Goal: Transaction & Acquisition: Purchase product/service

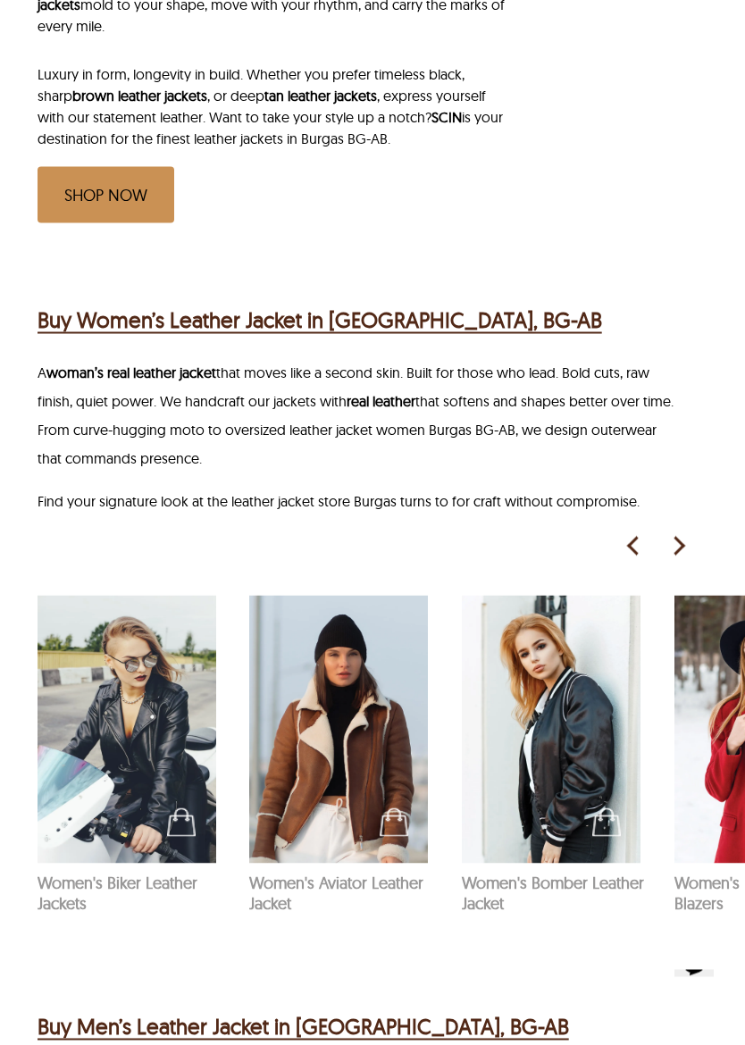
scroll to position [1147, 0]
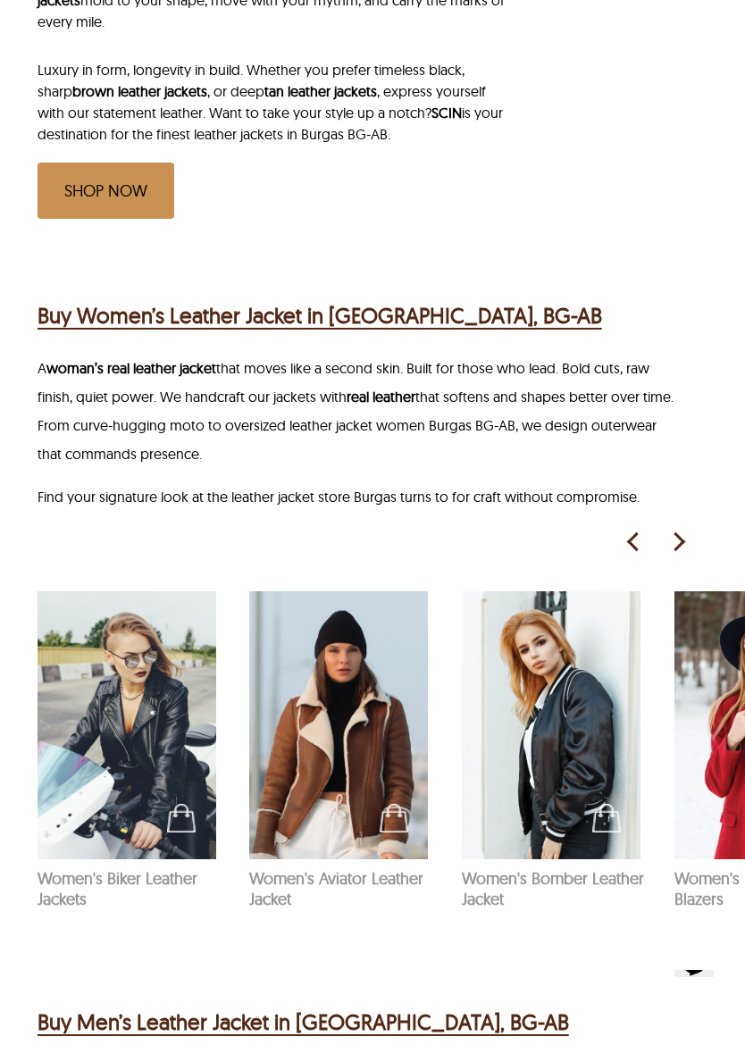
click at [672, 555] on img at bounding box center [677, 542] width 27 height 27
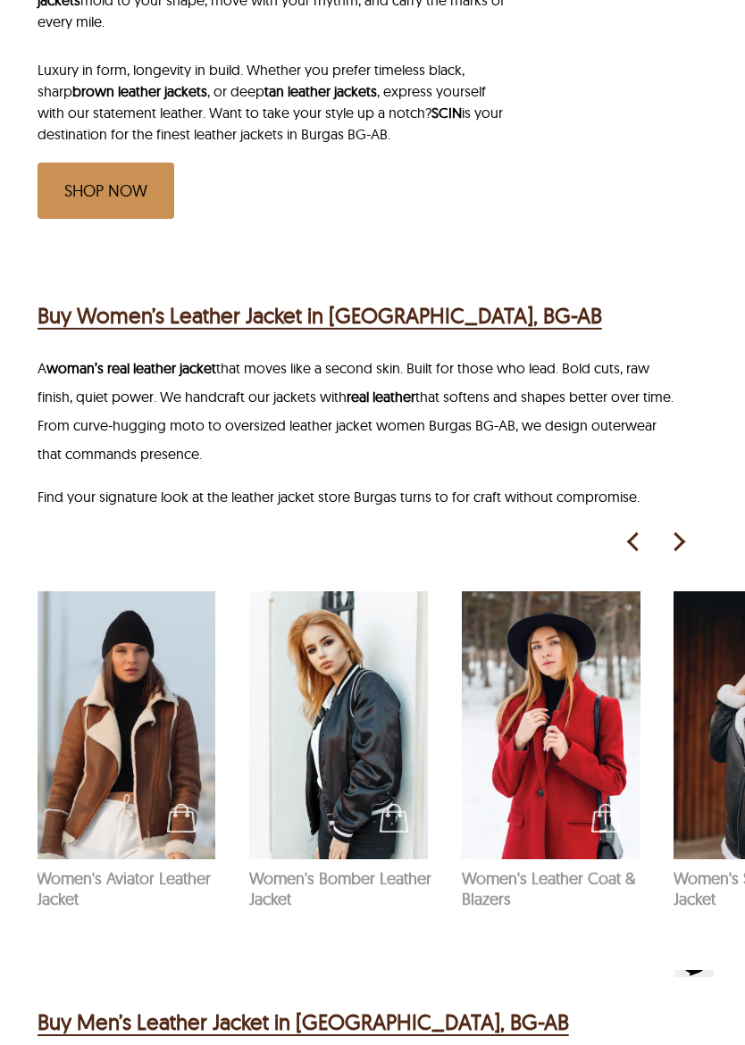
click at [675, 555] on img at bounding box center [677, 542] width 27 height 27
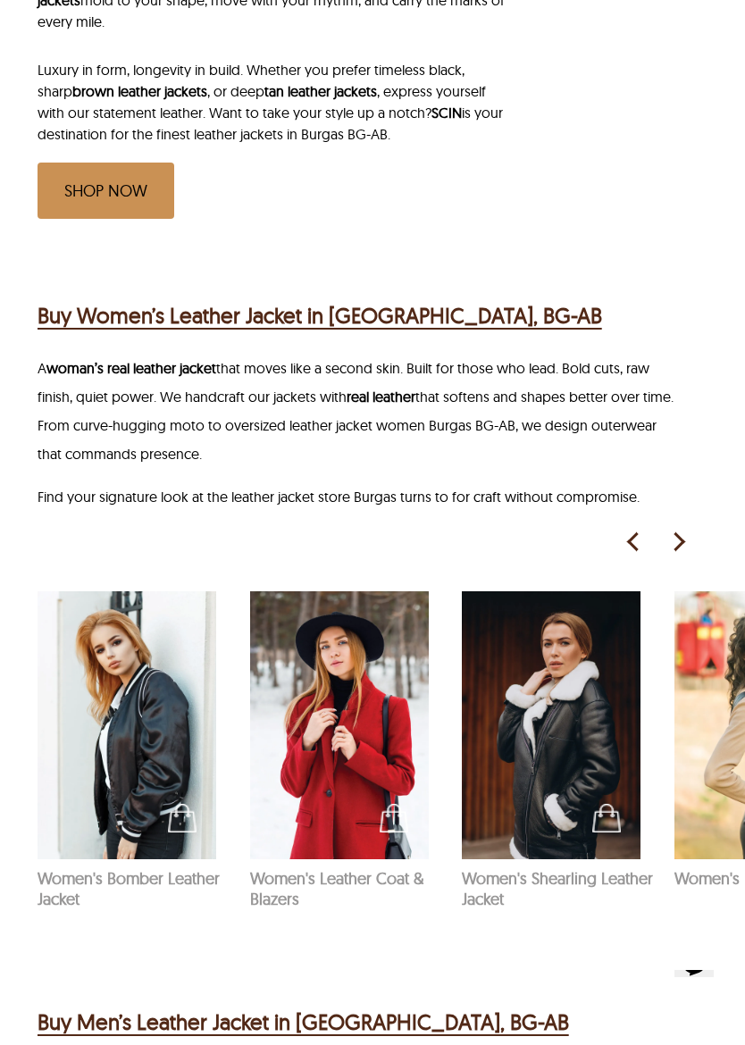
scroll to position [0, 425]
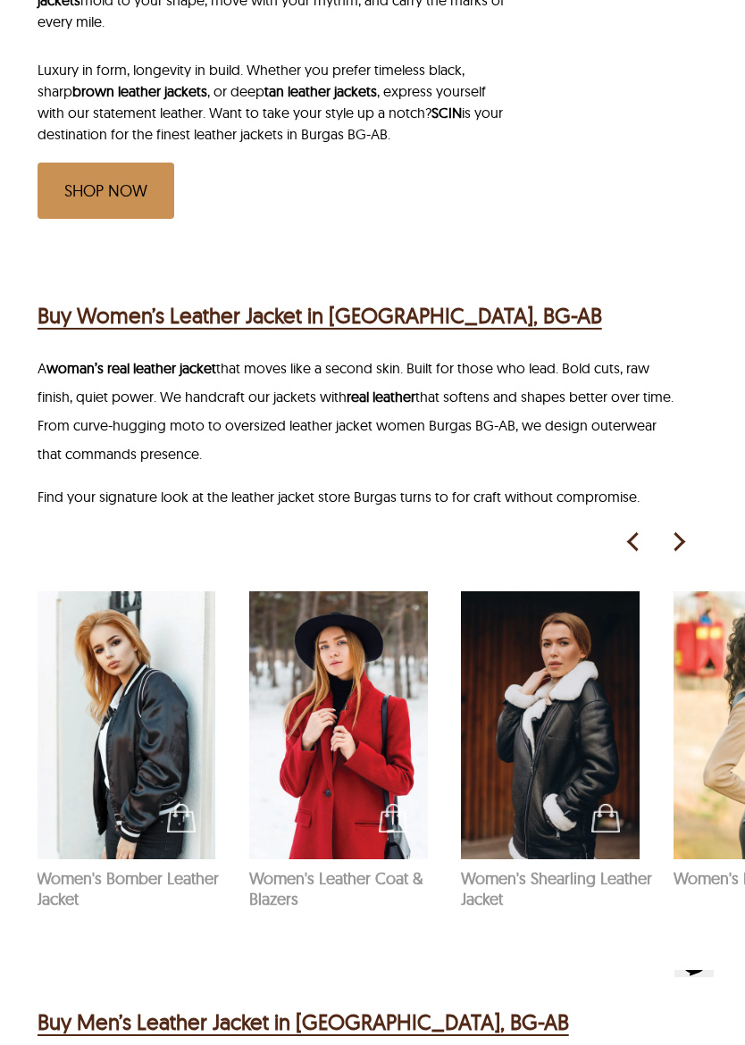
click at [683, 555] on img at bounding box center [677, 542] width 27 height 27
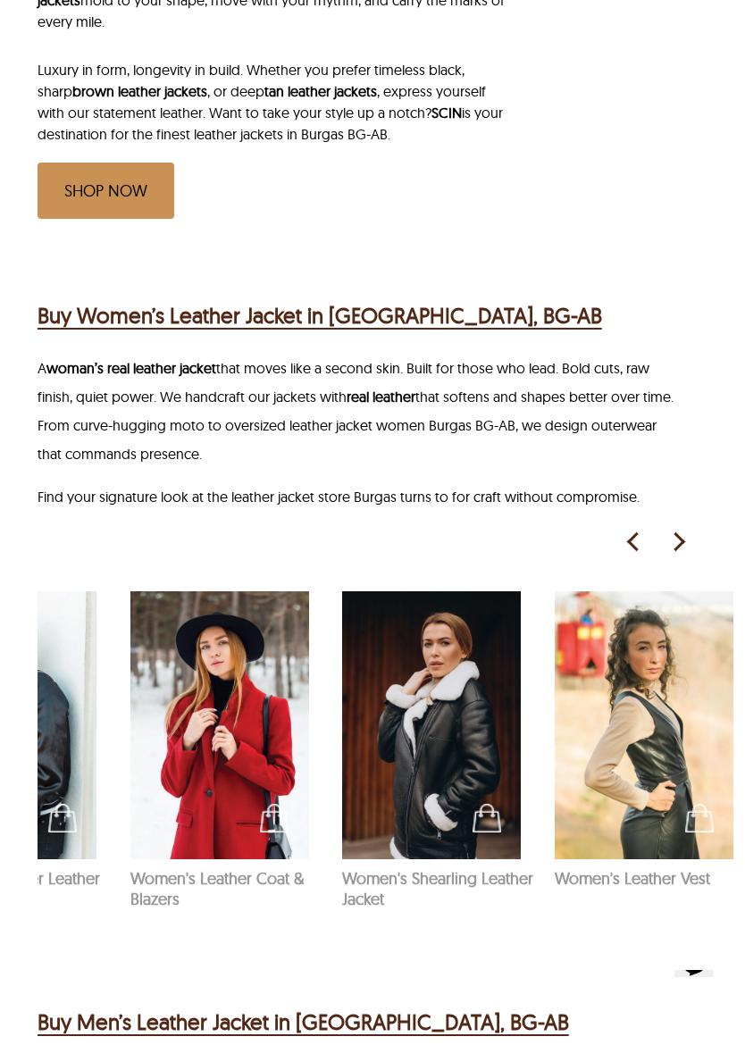
scroll to position [0, 548]
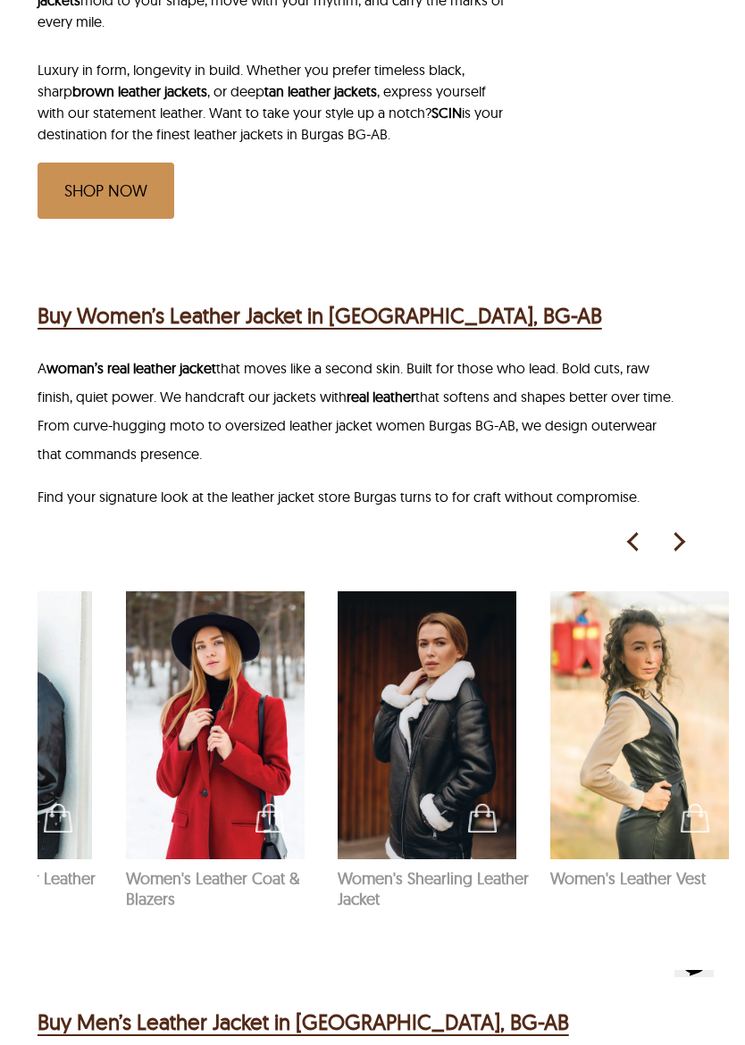
click at [677, 555] on img at bounding box center [677, 542] width 27 height 27
click at [670, 555] on img at bounding box center [677, 542] width 27 height 27
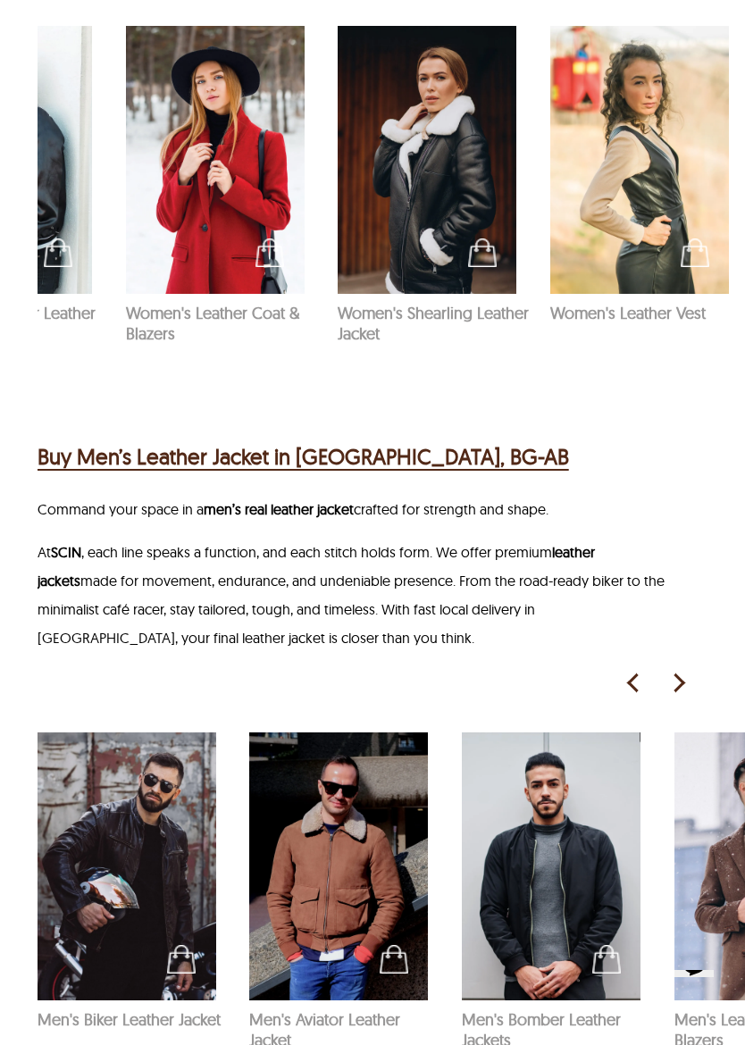
scroll to position [1726, 0]
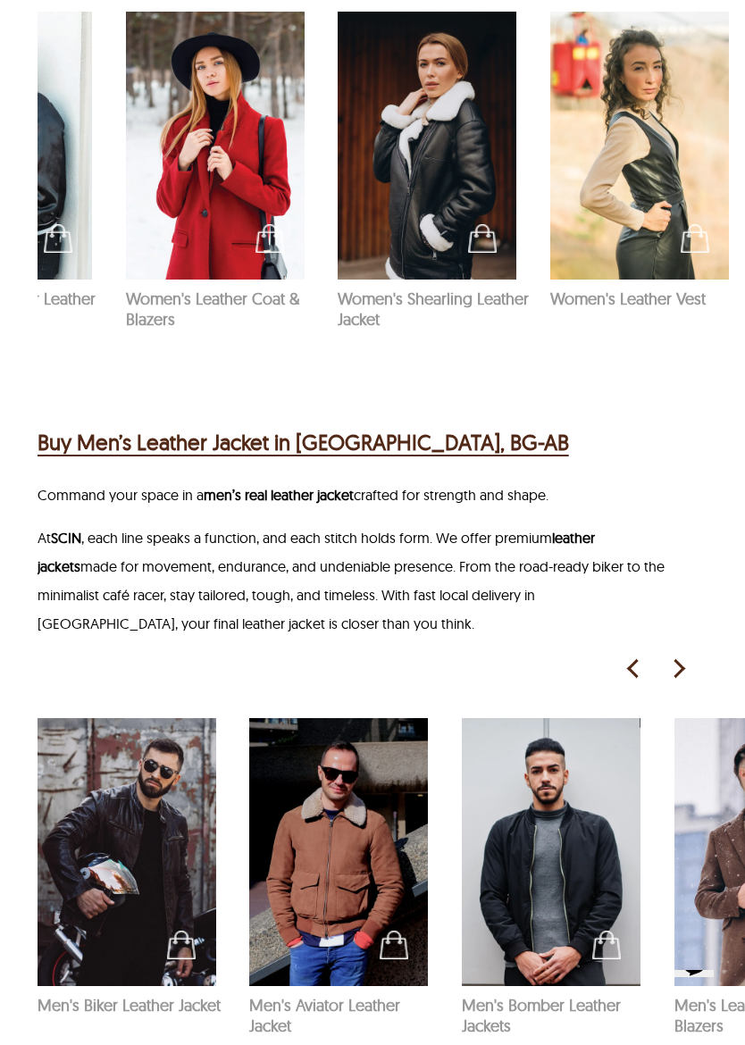
click at [91, 839] on img at bounding box center [127, 852] width 179 height 268
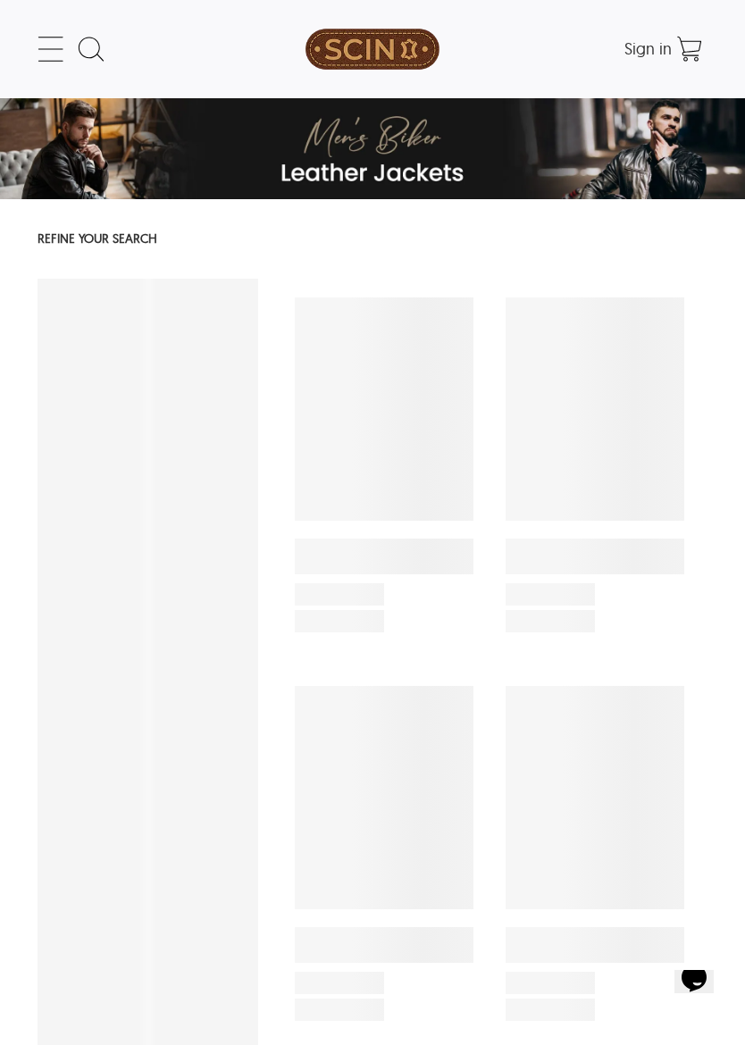
select select "********"
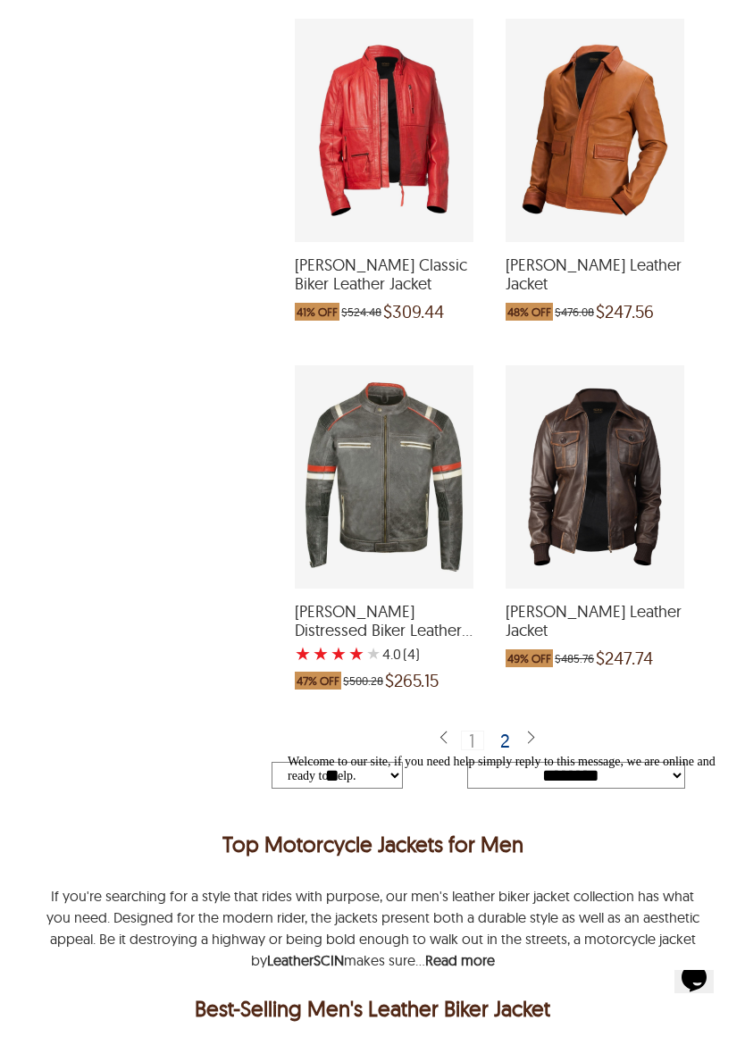
scroll to position [5441, 0]
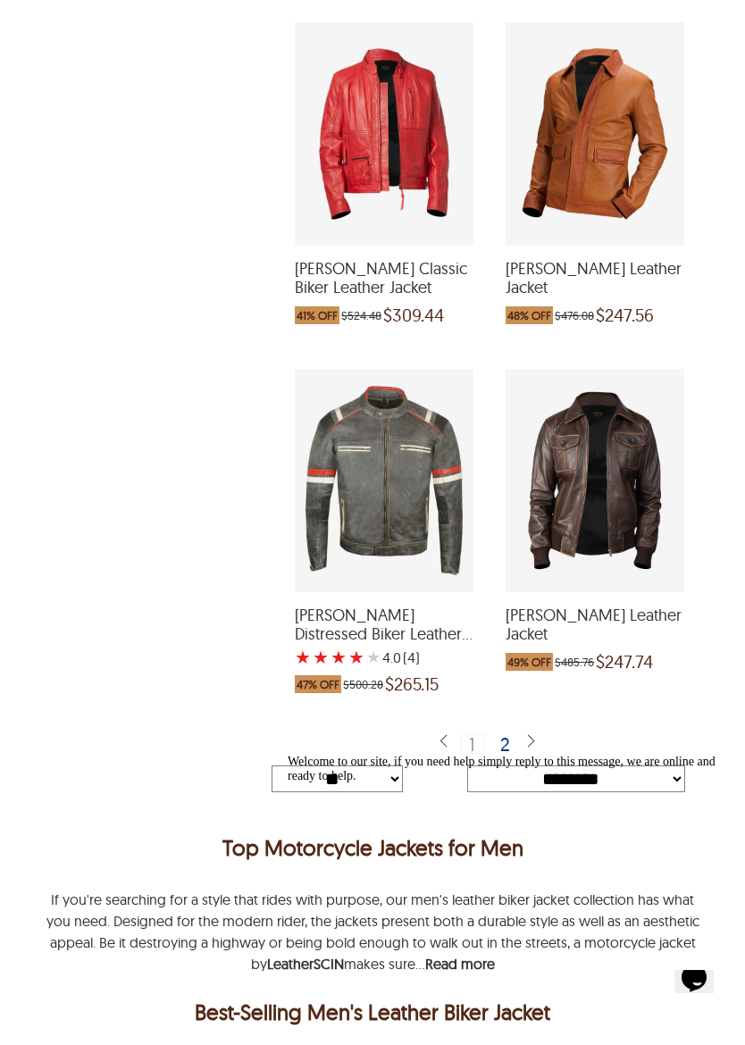
click at [535, 733] on img at bounding box center [530, 741] width 14 height 17
click at [436, 733] on img at bounding box center [443, 741] width 14 height 17
click at [532, 733] on img at bounding box center [530, 741] width 14 height 17
click at [529, 733] on img at bounding box center [530, 741] width 14 height 17
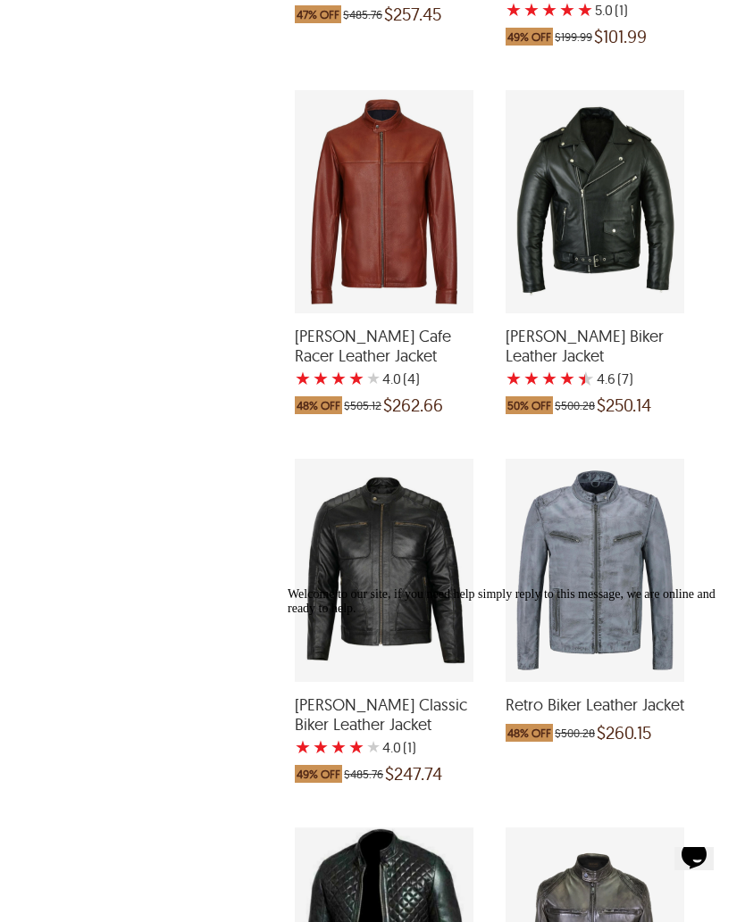
scroll to position [4245, 0]
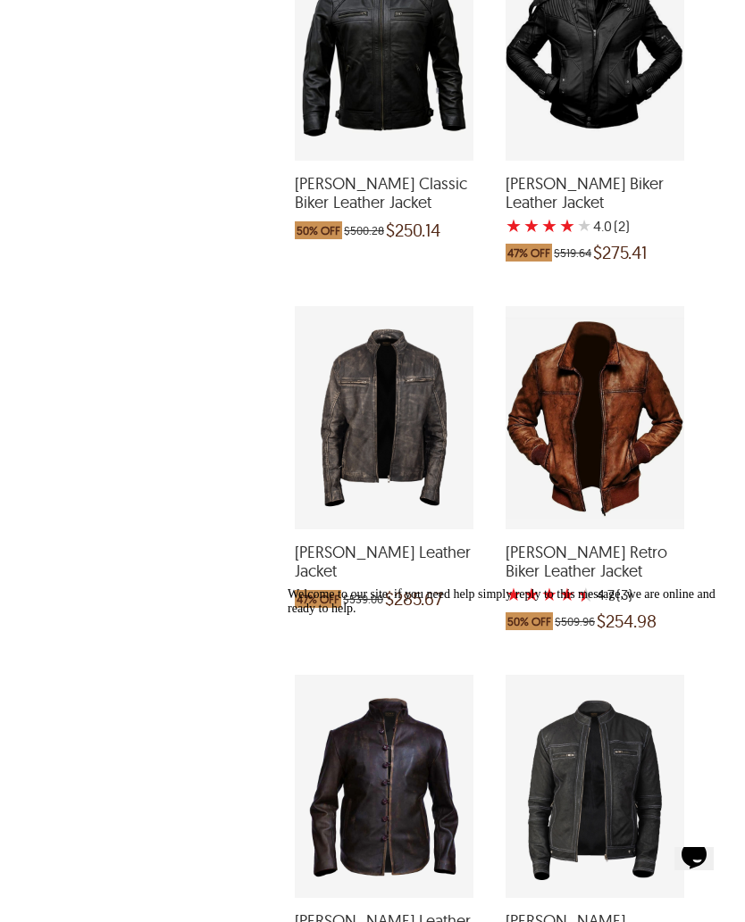
click at [574, 468] on div "Abel Retro Biker Leather Jacket with a 4.666666666666667 Star Rating 3 Product …" at bounding box center [594, 417] width 179 height 223
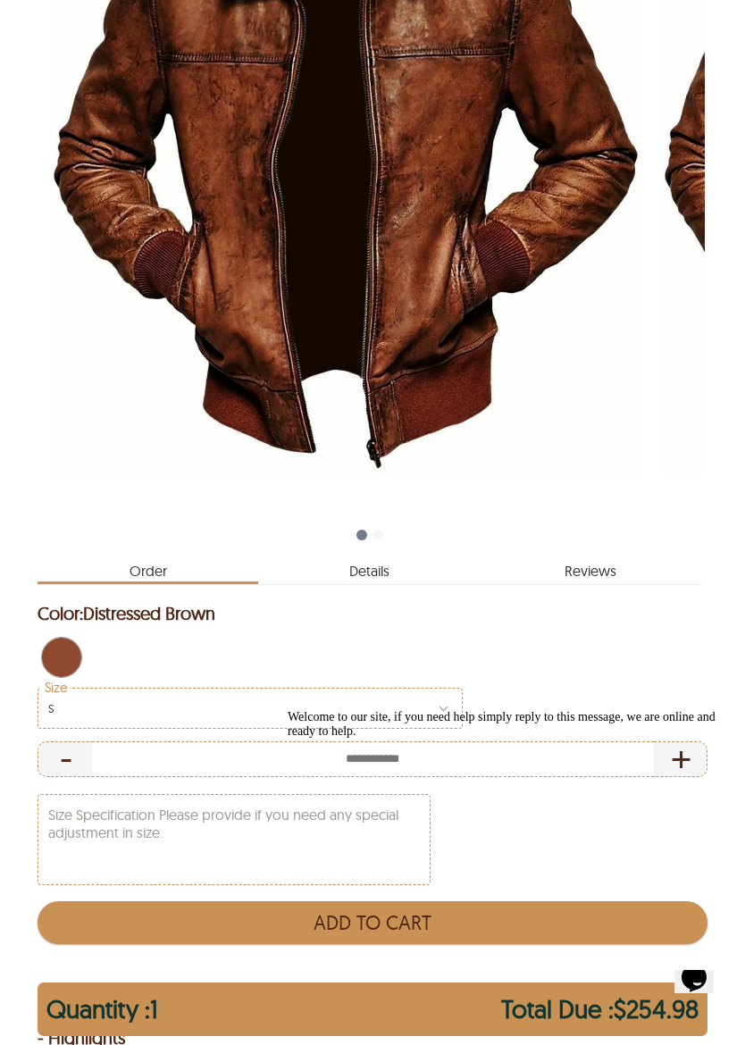
scroll to position [455, 0]
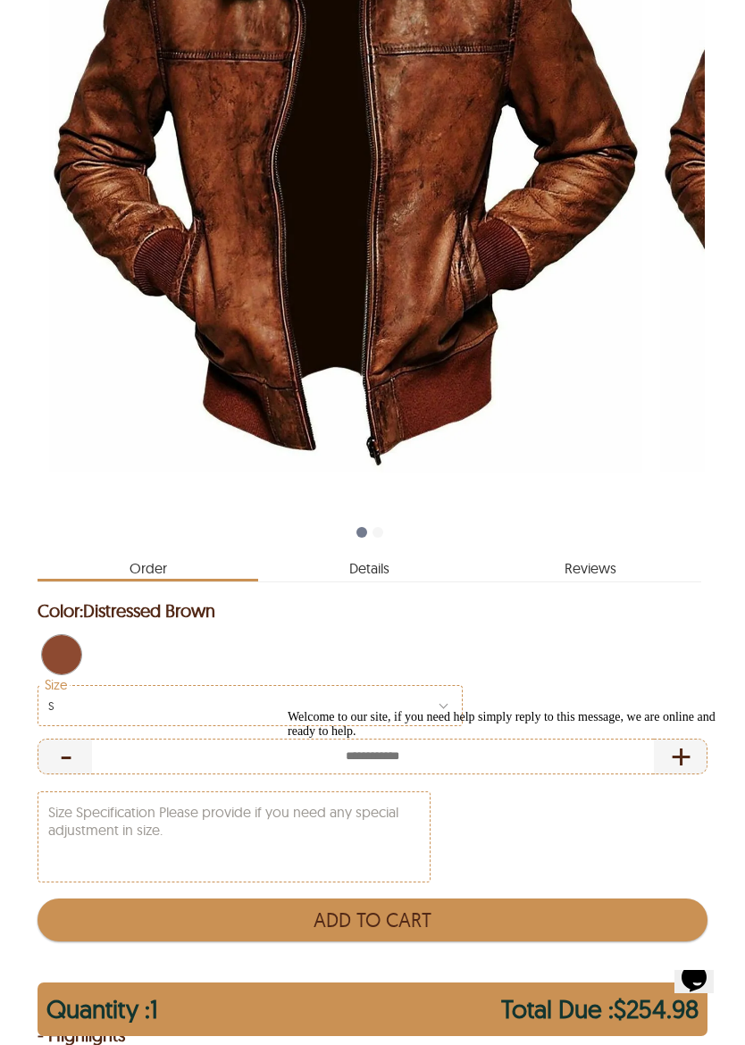
click at [436, 710] on div "Welcome to our site, if you need help simply reply to this message, we are onli…" at bounding box center [510, 724] width 446 height 29
click at [430, 700] on div "S" at bounding box center [251, 705] width 426 height 41
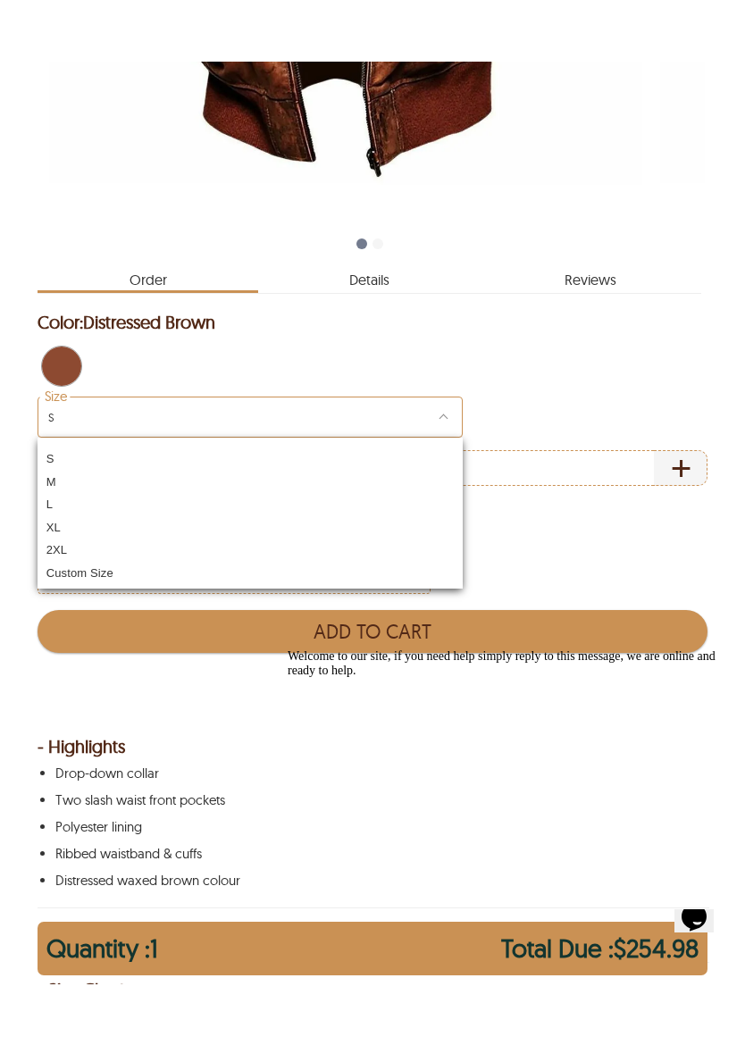
scroll to position [804, 0]
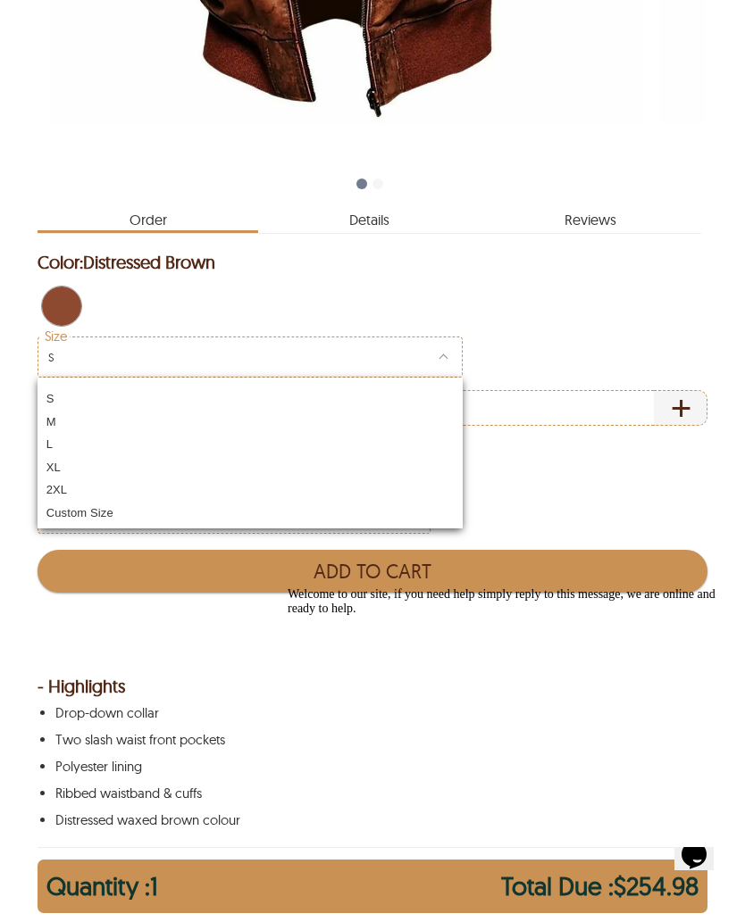
click at [97, 512] on div "Custom Size" at bounding box center [251, 510] width 426 height 23
